Goal: Task Accomplishment & Management: Use online tool/utility

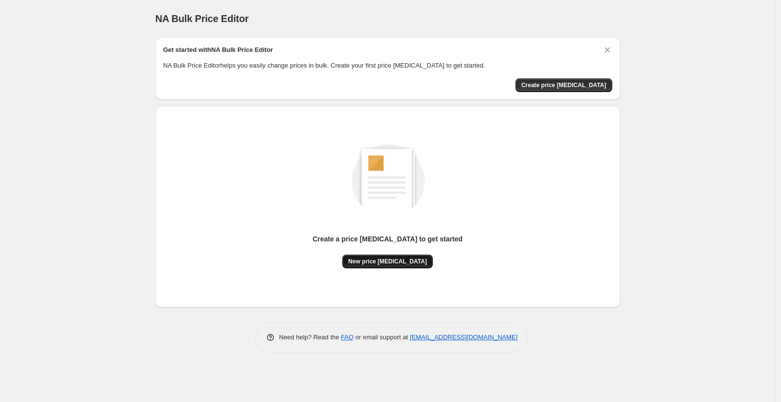
click at [376, 265] on button "New price [MEDICAL_DATA]" at bounding box center [387, 261] width 90 height 14
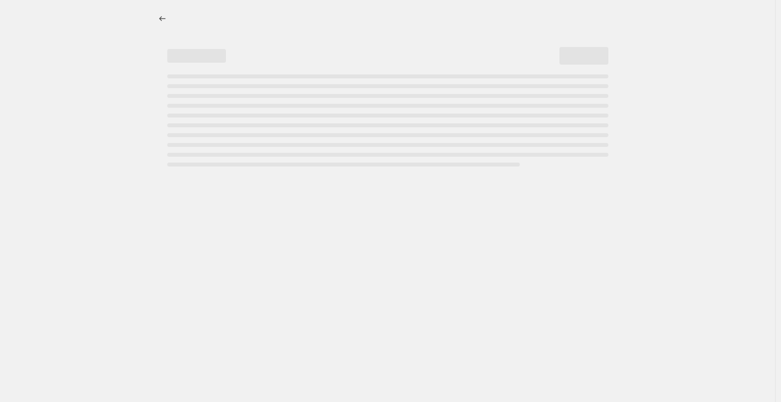
select select "percentage"
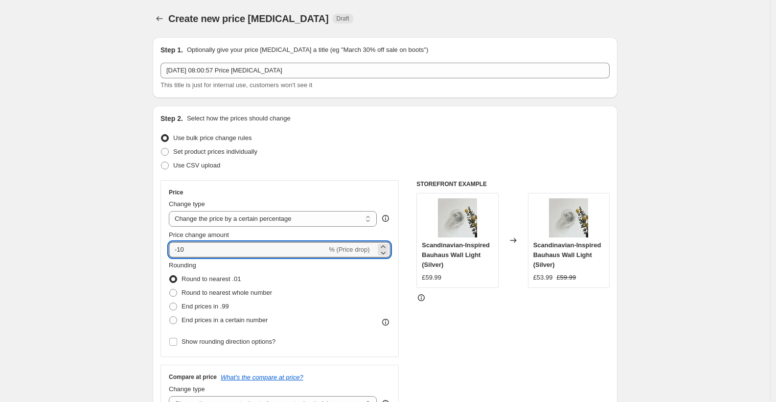
drag, startPoint x: 208, startPoint y: 252, endPoint x: 155, endPoint y: 245, distance: 53.3
click at [155, 245] on div "Step 2. Select how the prices should change Use bulk price change rules Set pro…" at bounding box center [385, 277] width 465 height 343
type input "-75"
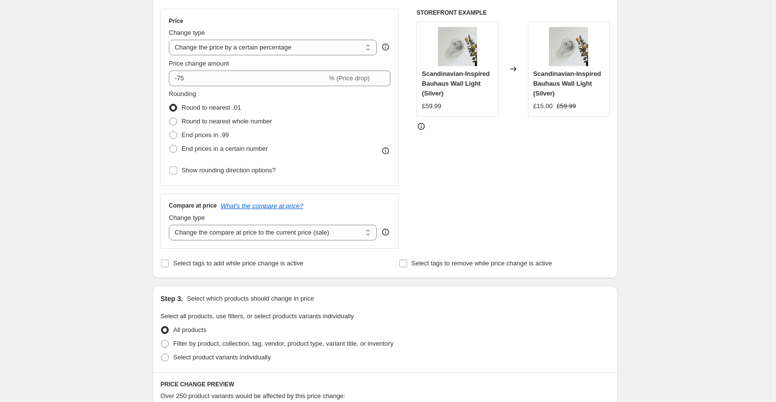
scroll to position [177, 0]
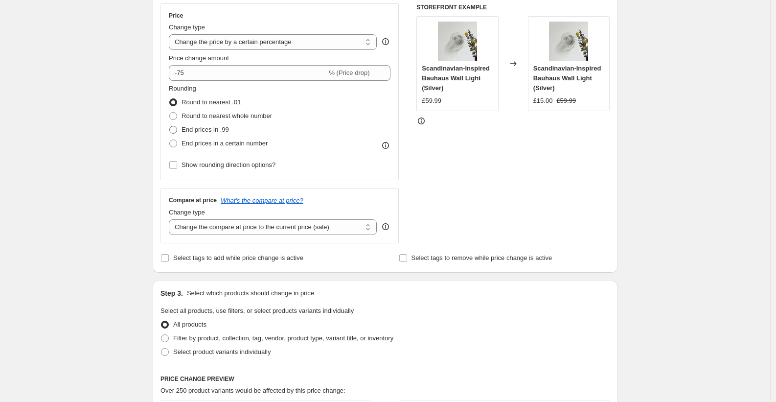
click at [201, 126] on span "End prices in .99" at bounding box center [204, 129] width 47 height 7
click at [170, 126] on input "End prices in .99" at bounding box center [169, 126] width 0 height 0
radio input "true"
click at [288, 230] on select "Change the compare at price to the current price (sale) Change the compare at p…" at bounding box center [273, 227] width 208 height 16
click at [171, 219] on select "Change the compare at price to the current price (sale) Change the compare at p…" at bounding box center [273, 227] width 208 height 16
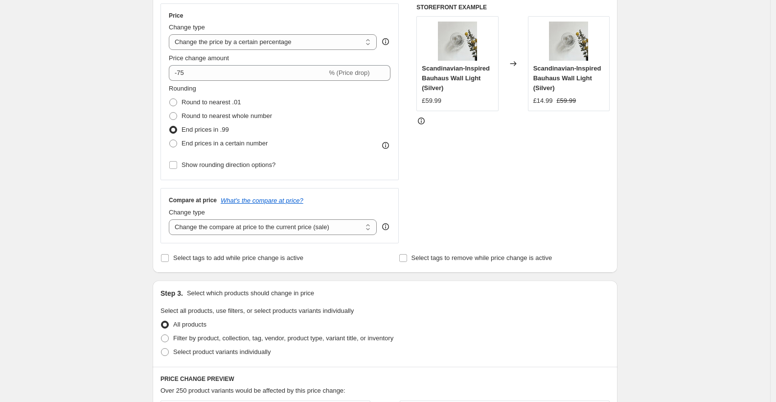
scroll to position [195, 0]
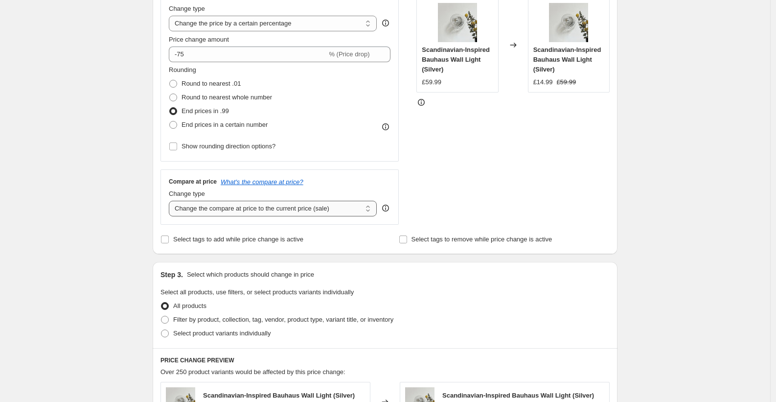
click at [354, 210] on select "Change the compare at price to the current price (sale) Change the compare at p…" at bounding box center [273, 209] width 208 height 16
select select "no_change"
click at [171, 201] on select "Change the compare at price to the current price (sale) Change the compare at p…" at bounding box center [273, 209] width 208 height 16
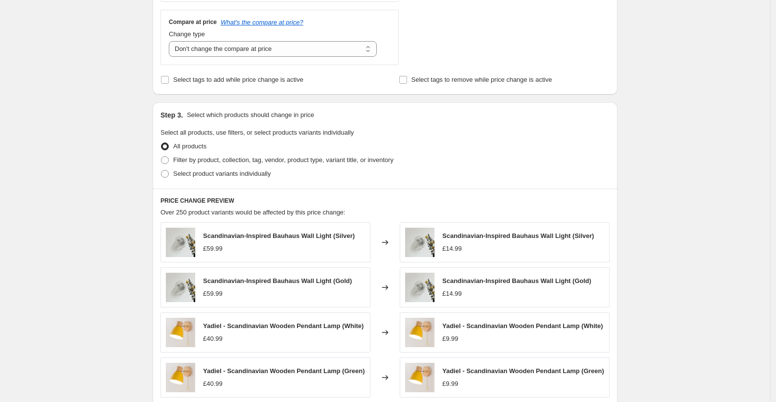
scroll to position [360, 0]
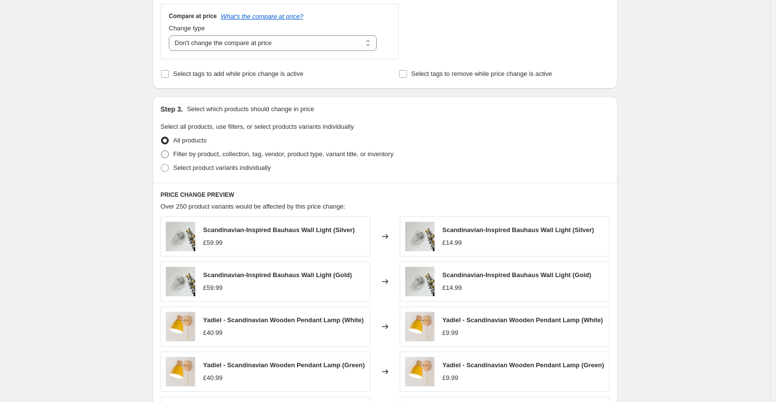
click at [216, 156] on span "Filter by product, collection, tag, vendor, product type, variant title, or inv…" at bounding box center [283, 153] width 220 height 7
click at [161, 151] on input "Filter by product, collection, tag, vendor, product type, variant title, or inv…" at bounding box center [161, 150] width 0 height 0
radio input "true"
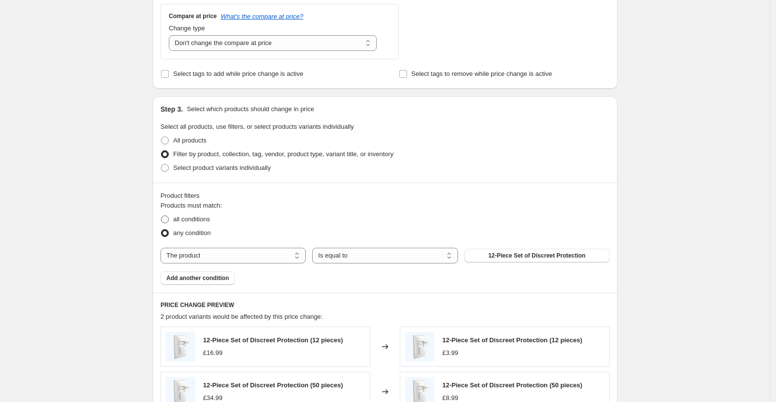
click at [194, 216] on span "all conditions" at bounding box center [191, 218] width 37 height 7
click at [161, 216] on input "all conditions" at bounding box center [161, 215] width 0 height 0
radio input "true"
click at [169, 225] on label "all conditions" at bounding box center [184, 219] width 49 height 14
click at [161, 216] on input "all conditions" at bounding box center [161, 215] width 0 height 0
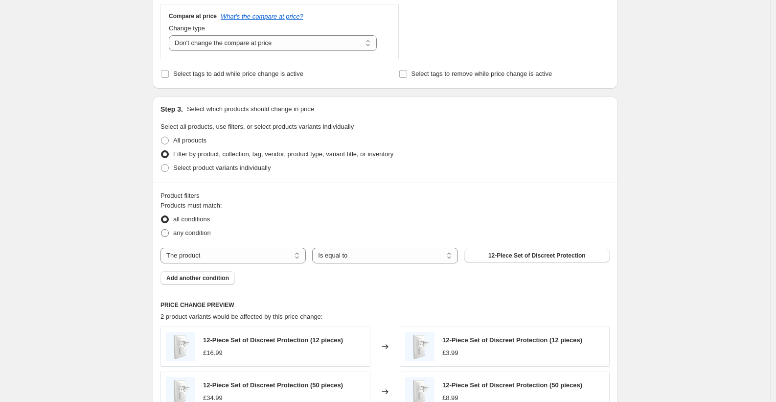
click at [175, 231] on label "any condition" at bounding box center [185, 233] width 50 height 14
click at [161, 229] on input "any condition" at bounding box center [161, 229] width 0 height 0
radio input "true"
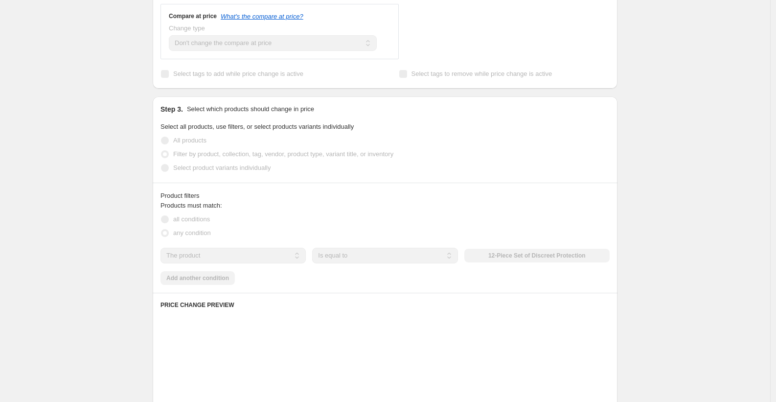
click at [256, 251] on select "The product The product's collection The product's tag The product's vendor The…" at bounding box center [232, 255] width 145 height 16
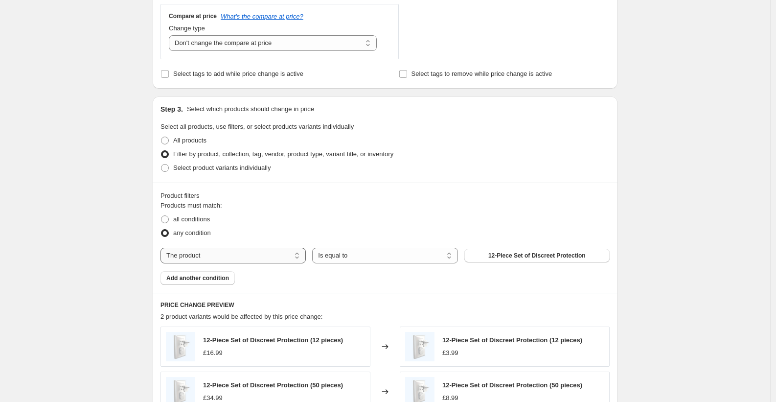
select select "collection"
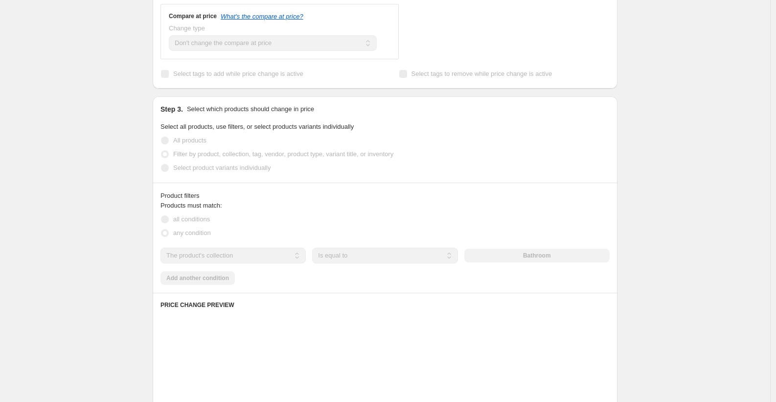
click at [394, 258] on select "Is equal to Is not equal to" at bounding box center [384, 255] width 145 height 16
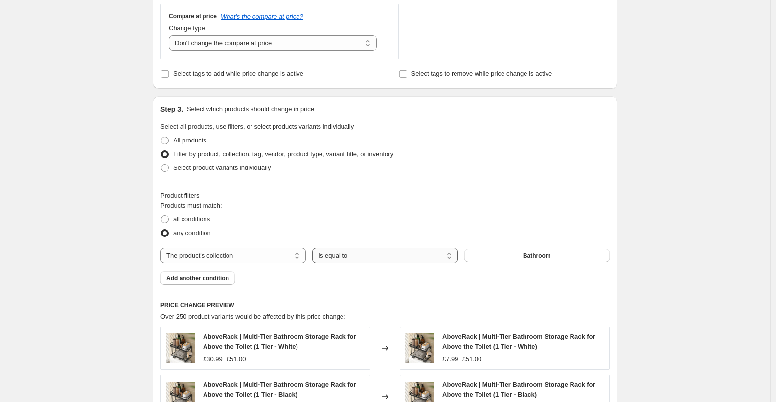
click at [399, 259] on select "Is equal to Is not equal to" at bounding box center [384, 255] width 145 height 16
click at [529, 255] on span "Bathroom" at bounding box center [537, 255] width 28 height 8
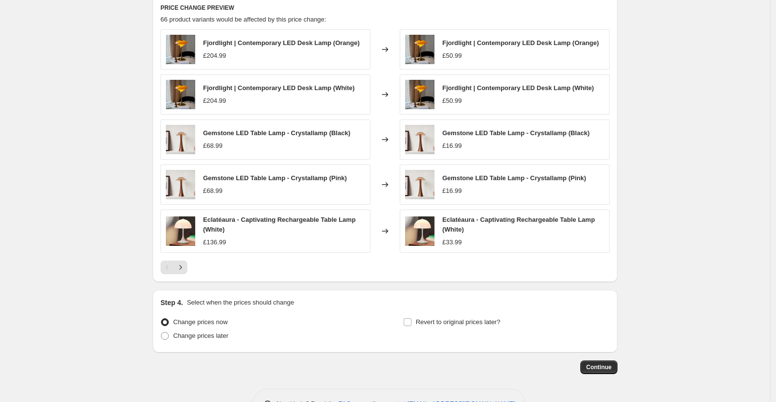
scroll to position [689, 0]
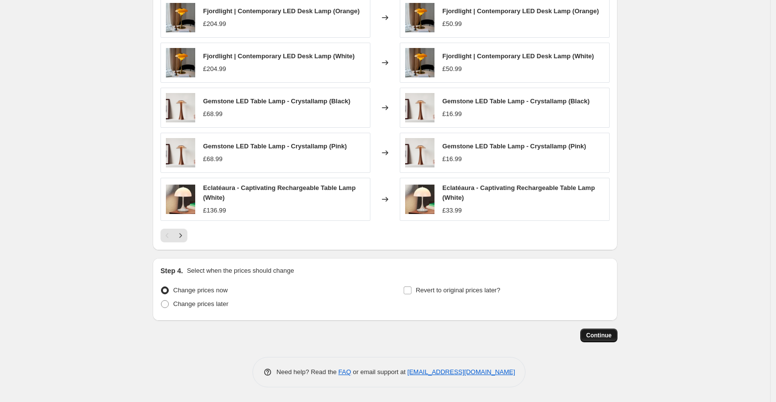
click at [605, 334] on span "Continue" at bounding box center [598, 335] width 25 height 8
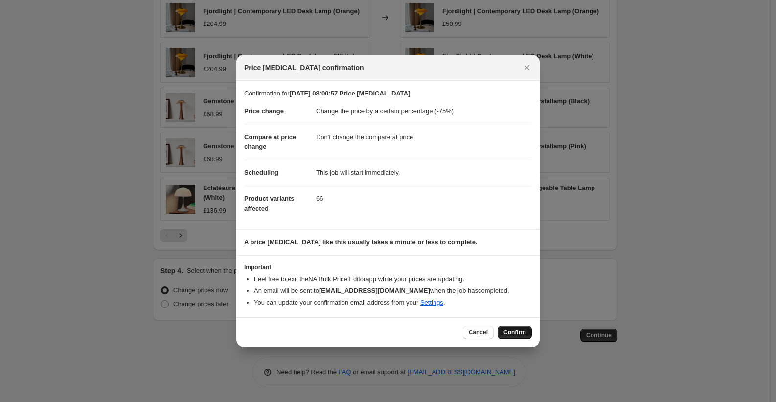
click at [510, 331] on span "Confirm" at bounding box center [514, 332] width 22 height 8
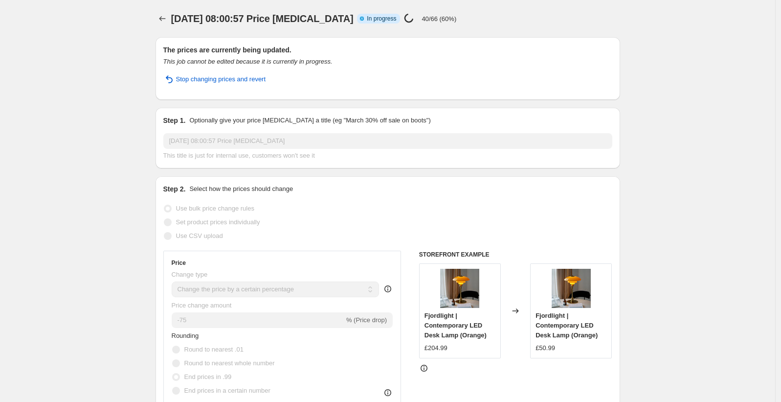
select select "percentage"
select select "no_change"
select select "collection"
